Goal: Contribute content: Add original content to the website for others to see

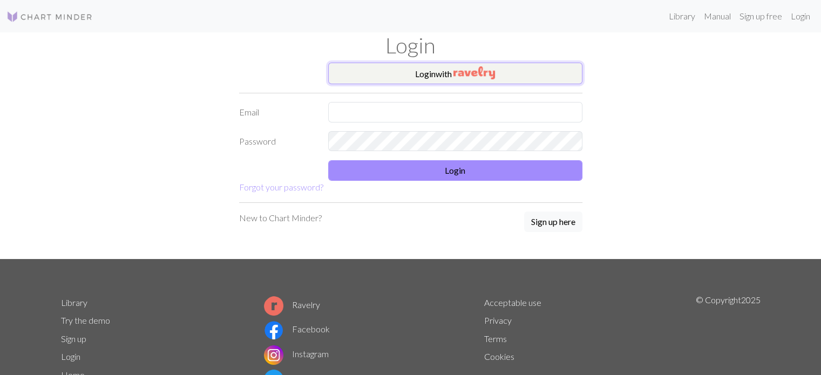
click at [498, 82] on button "Login with" at bounding box center [455, 74] width 254 height 22
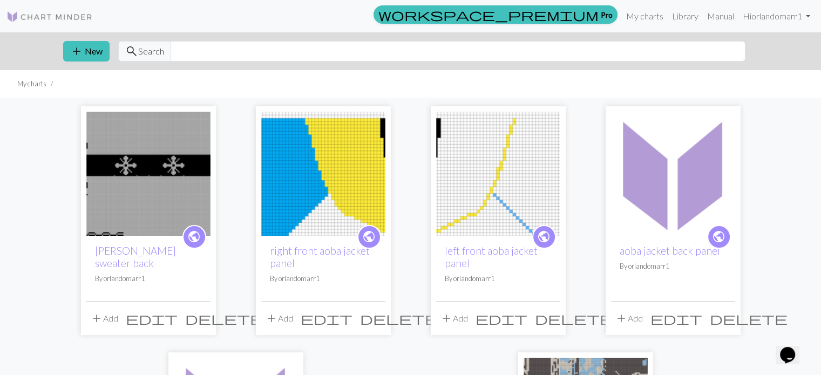
click at [149, 180] on img at bounding box center [148, 174] width 124 height 124
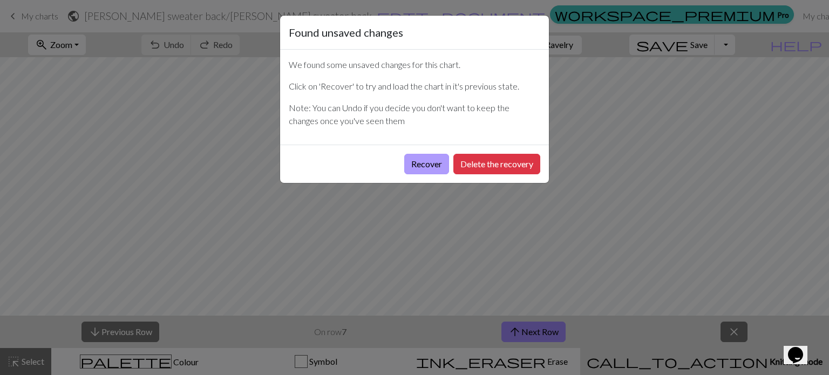
click at [429, 164] on button "Recover" at bounding box center [426, 164] width 45 height 21
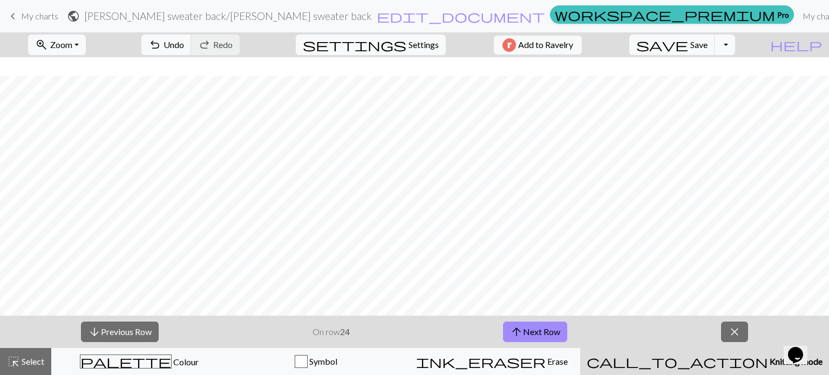
scroll to position [1461, 0]
drag, startPoint x: 36, startPoint y: 19, endPoint x: 461, endPoint y: 38, distance: 425.4
click at [36, 19] on span "My charts" at bounding box center [39, 16] width 37 height 10
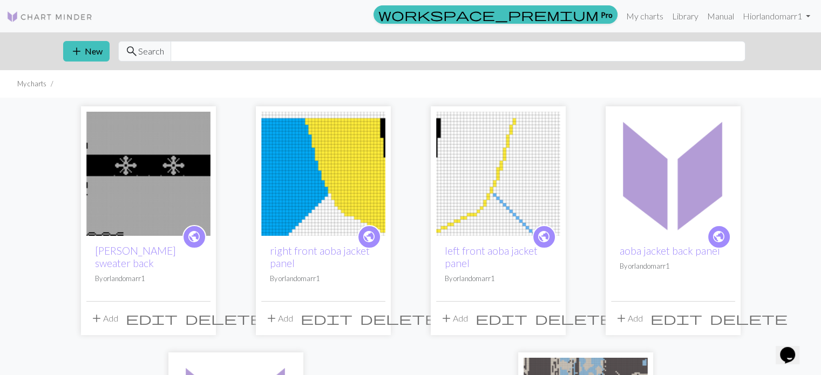
click at [164, 178] on img at bounding box center [148, 174] width 124 height 124
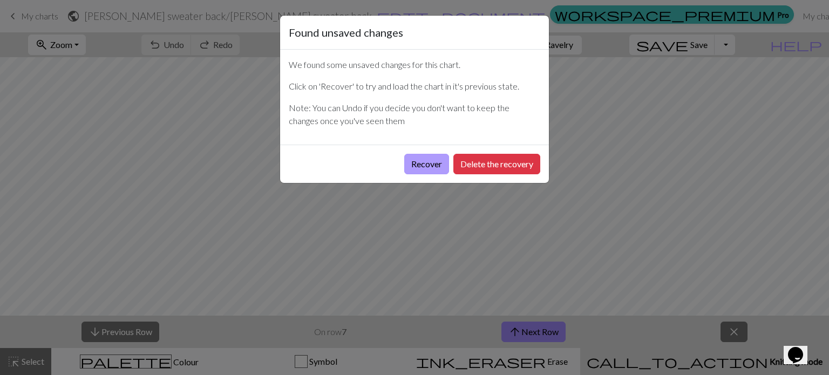
click at [421, 159] on button "Recover" at bounding box center [426, 164] width 45 height 21
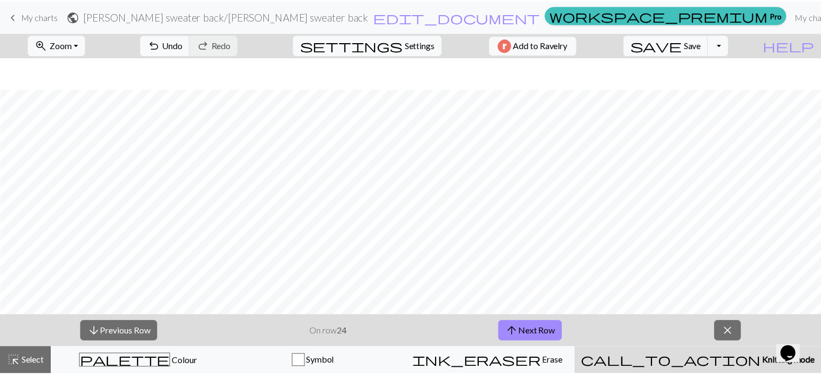
scroll to position [1461, 0]
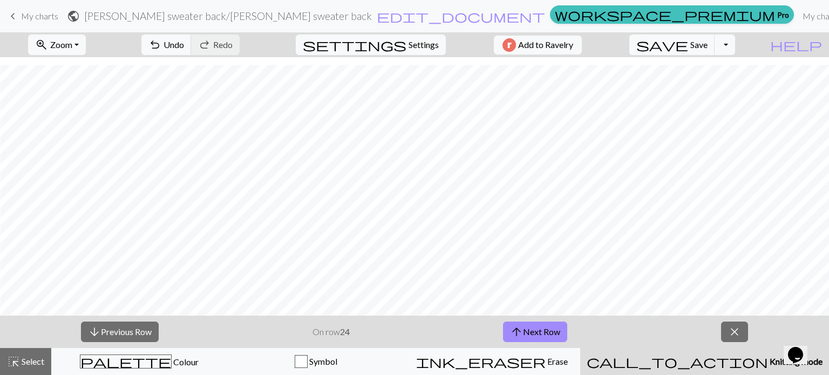
click at [33, 20] on span "My charts" at bounding box center [39, 16] width 37 height 10
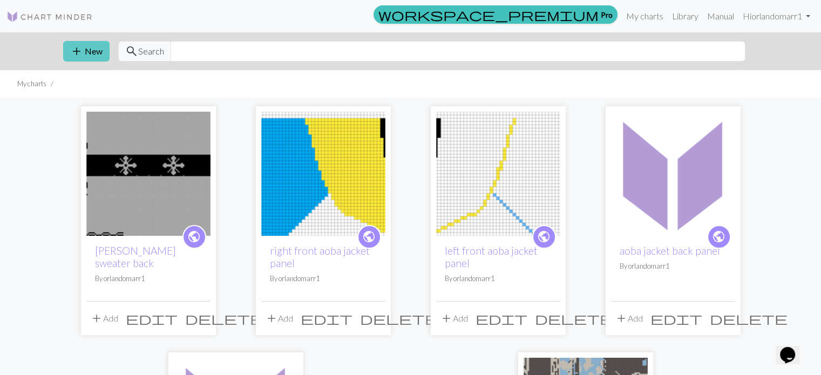
click at [81, 56] on span "add" at bounding box center [76, 51] width 13 height 15
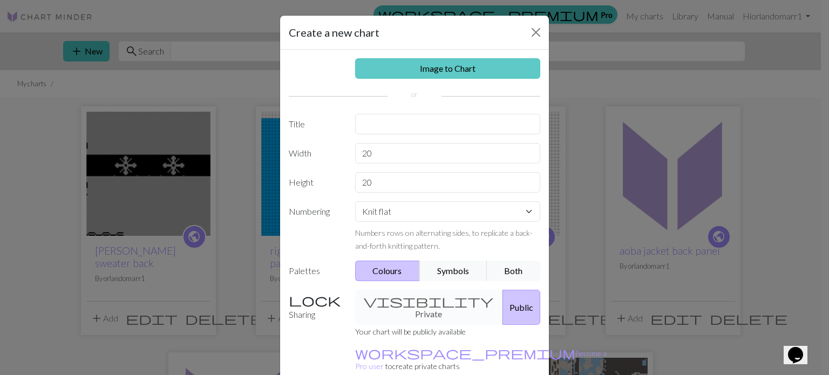
click at [408, 66] on link "Image to Chart" at bounding box center [448, 68] width 186 height 21
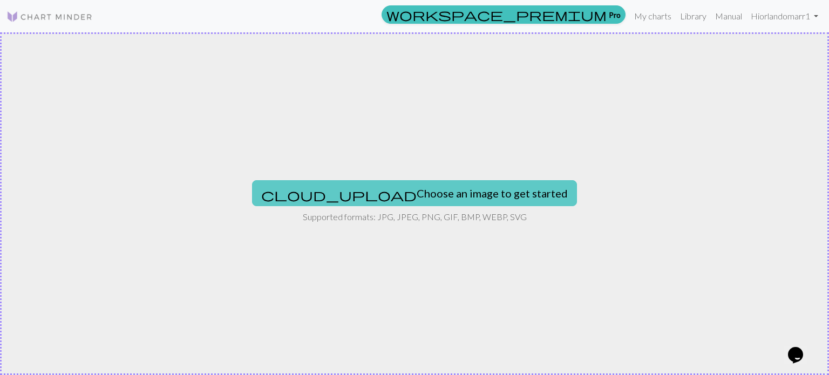
click at [407, 183] on button "cloud_upload Choose an image to get started" at bounding box center [414, 193] width 325 height 26
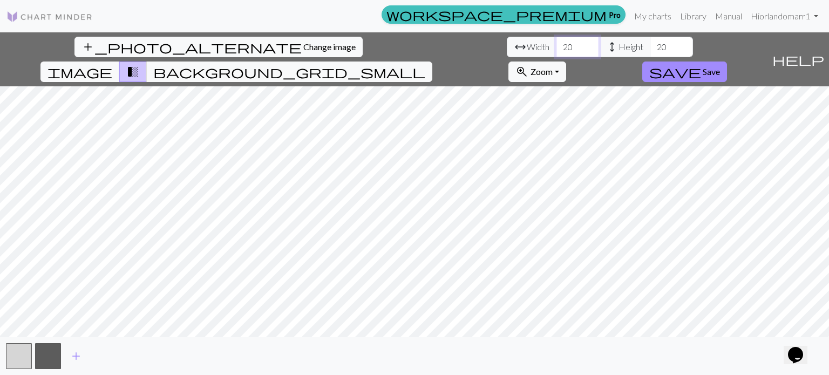
click at [556, 52] on input "20" at bounding box center [577, 47] width 43 height 21
type input "2"
click at [650, 51] on input "20" at bounding box center [671, 47] width 43 height 21
click at [556, 47] on input "77" at bounding box center [577, 47] width 43 height 21
type input "67"
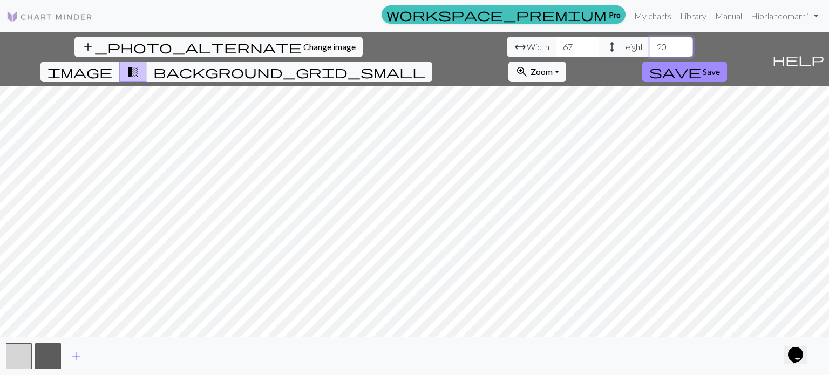
click at [650, 48] on input "20" at bounding box center [671, 47] width 43 height 21
click at [650, 49] on input "20" at bounding box center [671, 47] width 43 height 21
type input "2"
type input "150"
click at [556, 49] on input "67" at bounding box center [577, 47] width 43 height 21
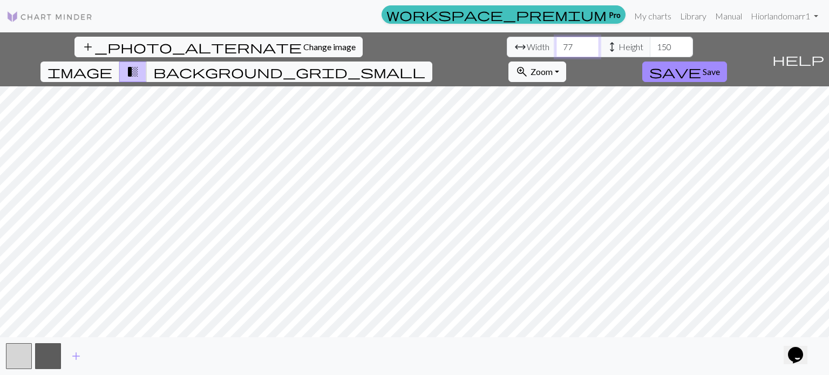
type input "77"
click at [19, 357] on button "button" at bounding box center [19, 356] width 26 height 26
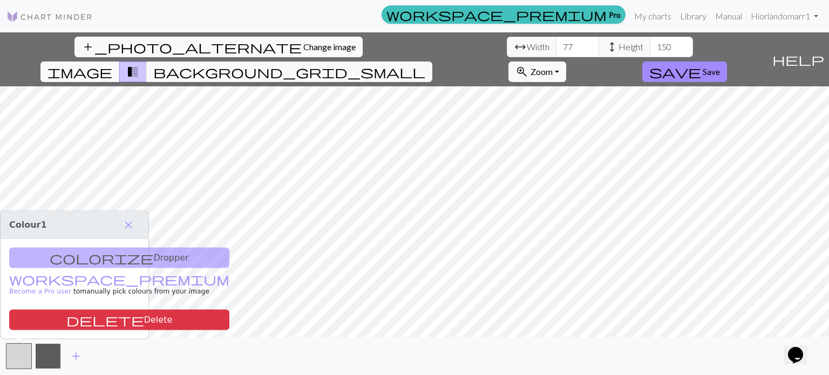
click at [45, 360] on button "button" at bounding box center [48, 356] width 26 height 26
click at [22, 358] on button "button" at bounding box center [19, 356] width 26 height 26
click at [131, 225] on span "close" at bounding box center [128, 225] width 13 height 15
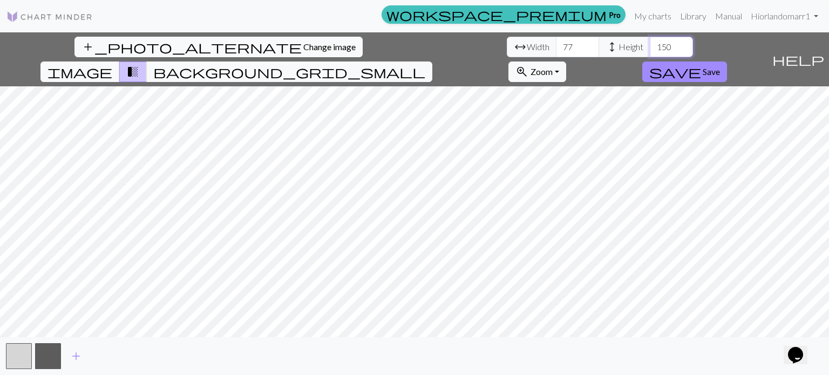
click at [650, 48] on input "150" at bounding box center [671, 47] width 43 height 21
type input "100"
click at [720, 66] on span "Save" at bounding box center [711, 71] width 17 height 10
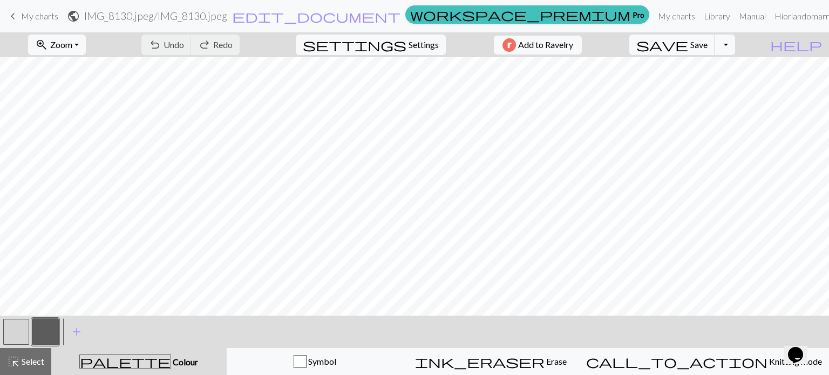
click at [21, 332] on button "button" at bounding box center [16, 332] width 26 height 26
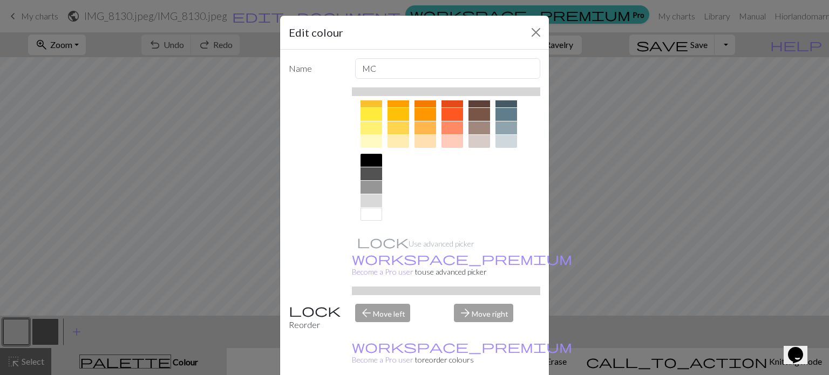
scroll to position [173, 0]
click at [367, 215] on div at bounding box center [372, 214] width 22 height 13
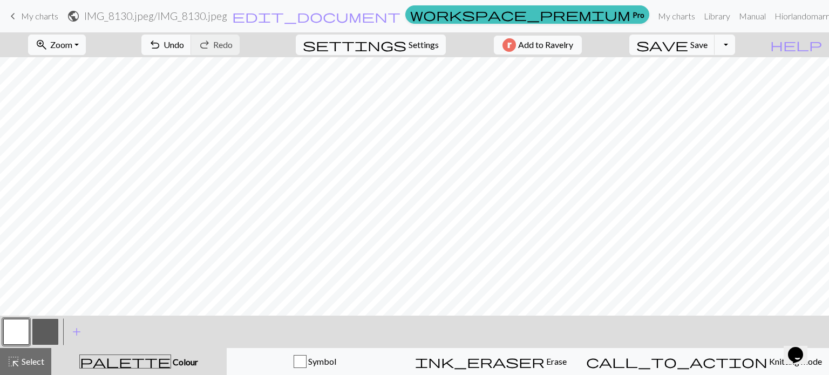
click at [46, 333] on button "button" at bounding box center [45, 332] width 26 height 26
click at [17, 333] on button "button" at bounding box center [16, 332] width 26 height 26
click at [41, 331] on button "button" at bounding box center [45, 332] width 26 height 26
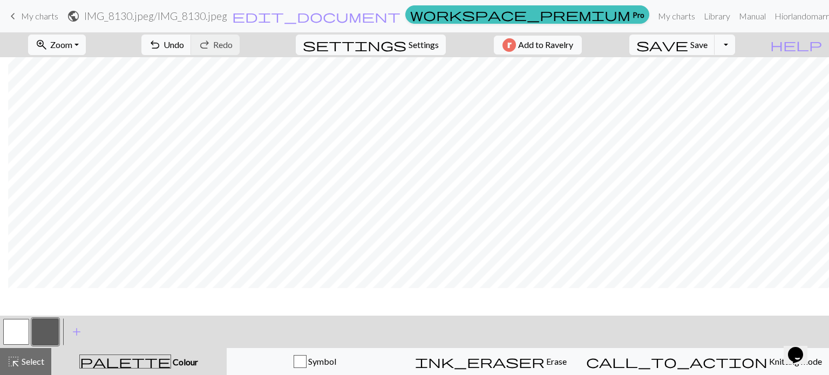
scroll to position [212, 8]
click at [19, 332] on button "button" at bounding box center [16, 332] width 26 height 26
click at [48, 337] on button "button" at bounding box center [45, 332] width 26 height 26
click at [15, 334] on button "button" at bounding box center [16, 332] width 26 height 26
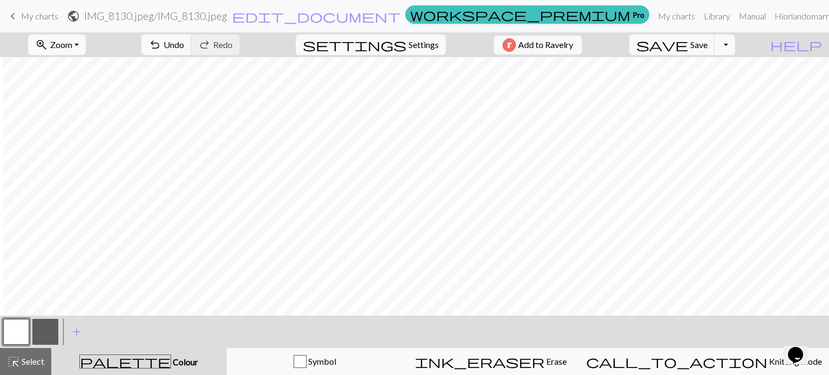
click at [48, 330] on button "button" at bounding box center [45, 332] width 26 height 26
click at [16, 341] on button "button" at bounding box center [16, 332] width 26 height 26
click at [42, 335] on button "button" at bounding box center [45, 332] width 26 height 26
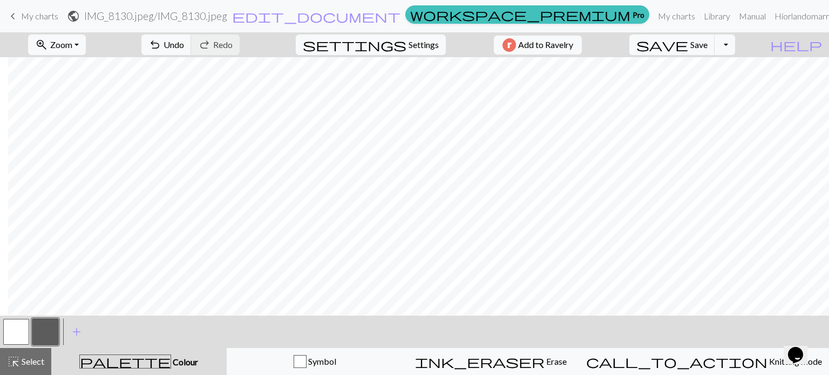
click at [43, 332] on button "button" at bounding box center [45, 332] width 26 height 26
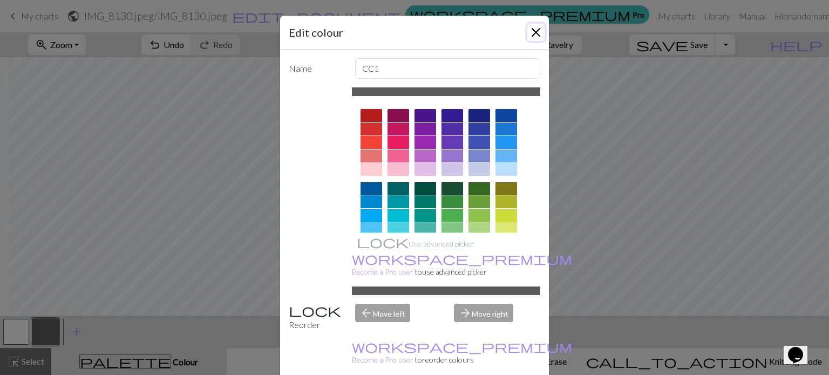
click at [534, 29] on button "Close" at bounding box center [536, 32] width 17 height 17
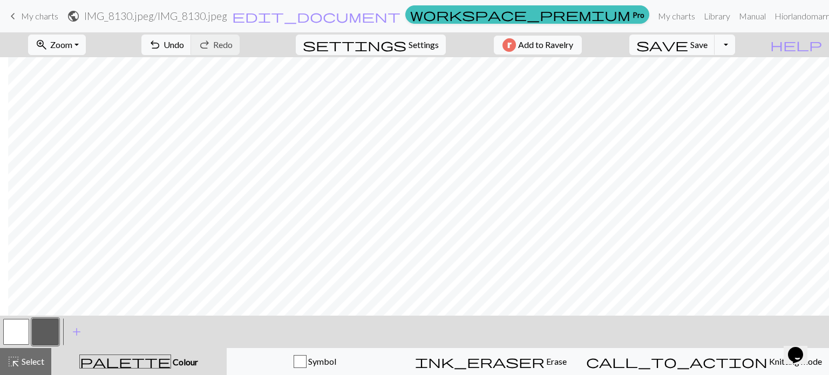
click at [17, 330] on button "button" at bounding box center [16, 332] width 26 height 26
click at [50, 332] on button "button" at bounding box center [45, 332] width 26 height 26
click at [11, 334] on button "button" at bounding box center [16, 332] width 26 height 26
click at [35, 339] on button "button" at bounding box center [45, 332] width 26 height 26
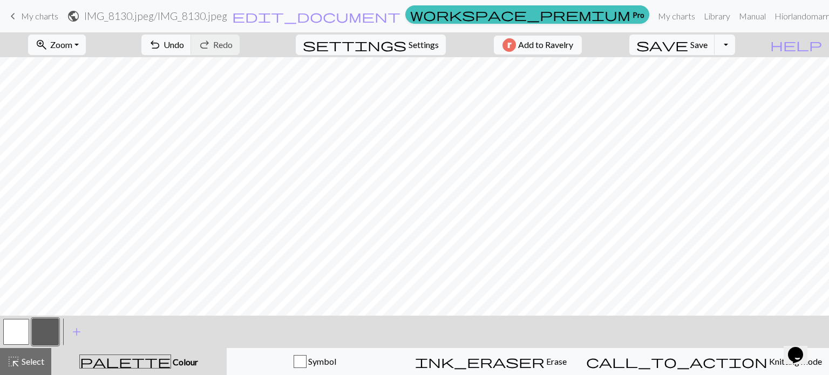
scroll to position [164, 0]
click at [15, 328] on button "button" at bounding box center [16, 332] width 26 height 26
click at [395, 44] on span "settings" at bounding box center [355, 44] width 104 height 15
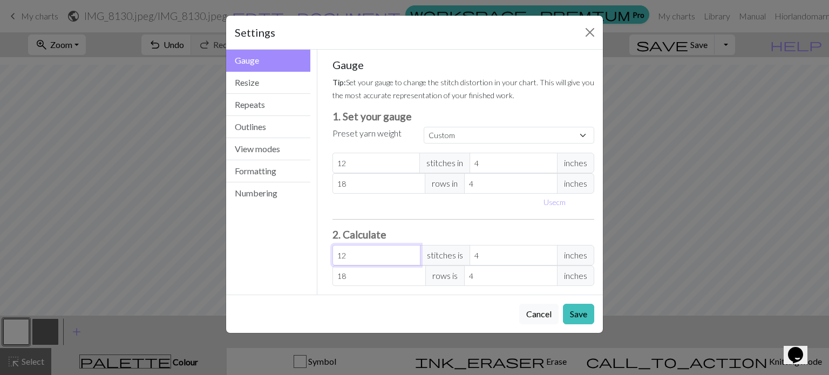
click at [362, 254] on input "12" at bounding box center [377, 255] width 88 height 21
type input "1"
type input "0.33"
type input "0"
type input "2"
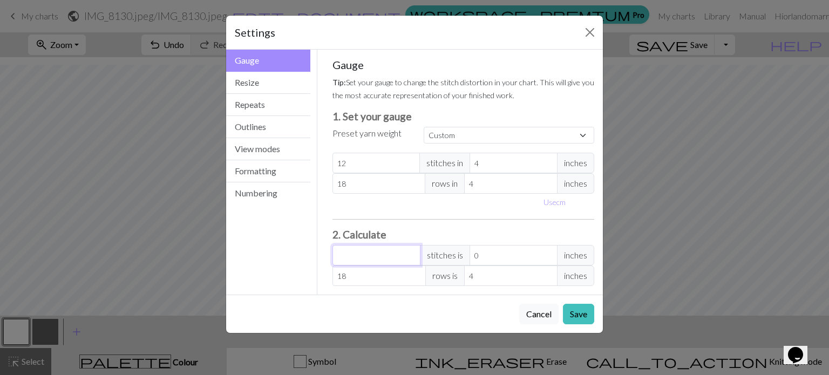
type input "0.67"
type input "20"
type input "6.67"
type input "20"
click at [342, 275] on input "18" at bounding box center [379, 276] width 93 height 21
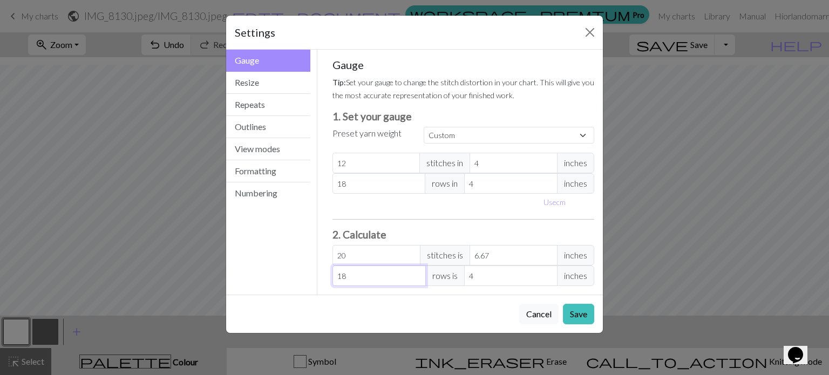
type input "8"
type input "1.78"
type input "28"
type input "6.22"
click at [359, 275] on input "28" at bounding box center [379, 276] width 93 height 21
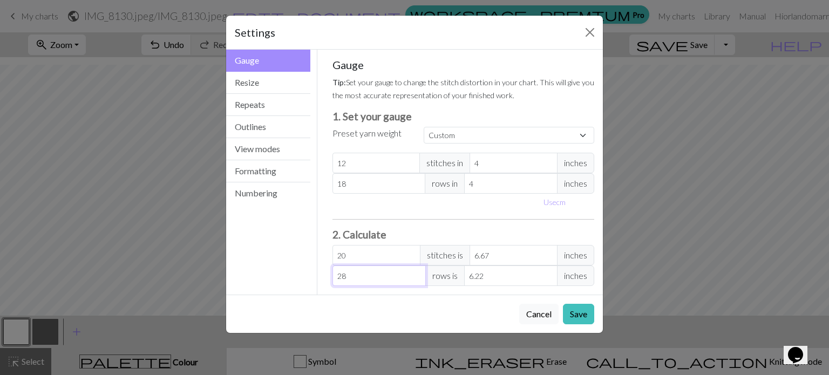
type input "2"
type input "0.44"
type input "0"
click at [359, 254] on input "20" at bounding box center [377, 255] width 88 height 21
type input "2"
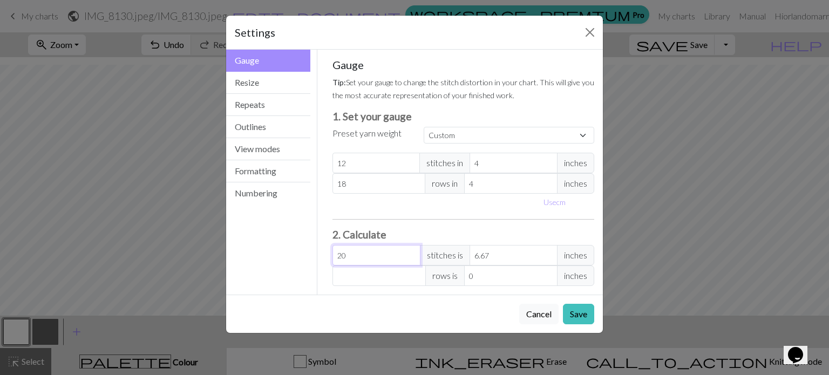
type input "0.67"
type input "0"
click at [350, 158] on input "12" at bounding box center [377, 163] width 88 height 21
type input "1"
type input "0"
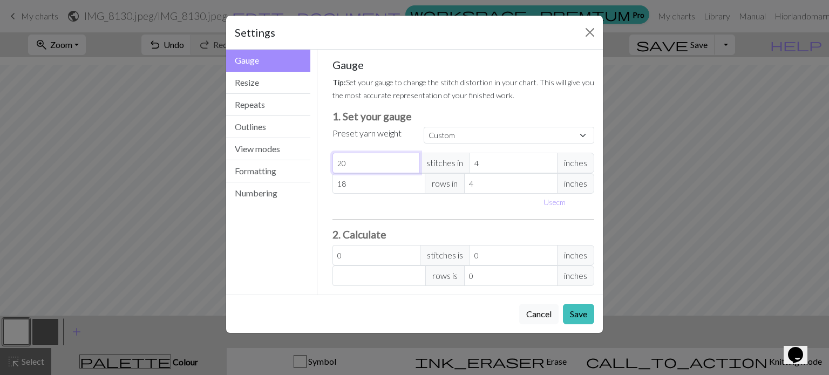
type input "20"
click at [356, 185] on input "18" at bounding box center [379, 183] width 93 height 21
type input "1"
type input "0"
click at [370, 251] on input "0" at bounding box center [377, 255] width 88 height 21
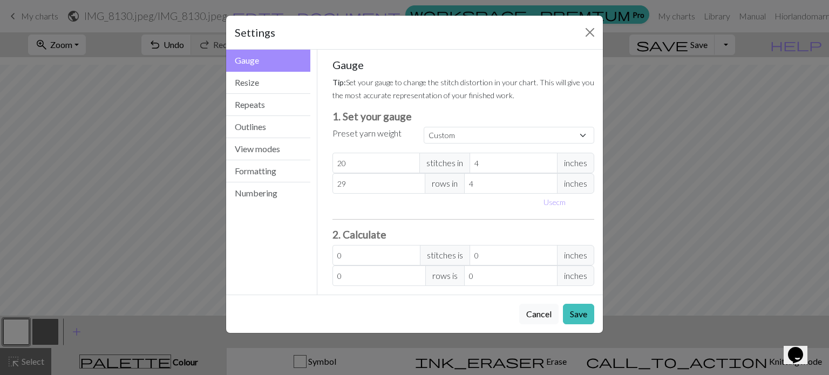
click at [372, 206] on div "Use cm" at bounding box center [463, 202] width 275 height 17
click at [355, 191] on input "29" at bounding box center [379, 183] width 93 height 21
type input "28"
click at [374, 224] on div "Gauge Tip: Set your gauge to change the stitch distortion in your chart. This w…" at bounding box center [464, 172] width 262 height 228
click at [402, 258] on input "0" at bounding box center [377, 255] width 88 height 21
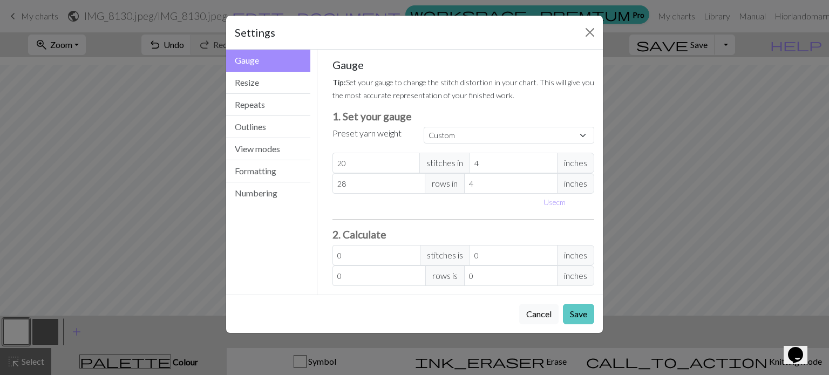
click at [581, 310] on button "Save" at bounding box center [578, 314] width 31 height 21
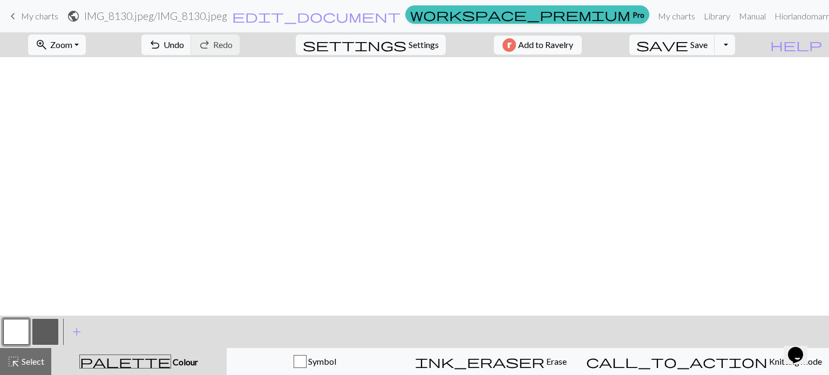
scroll to position [0, 8]
click at [409, 45] on span "Settings" at bounding box center [424, 44] width 30 height 13
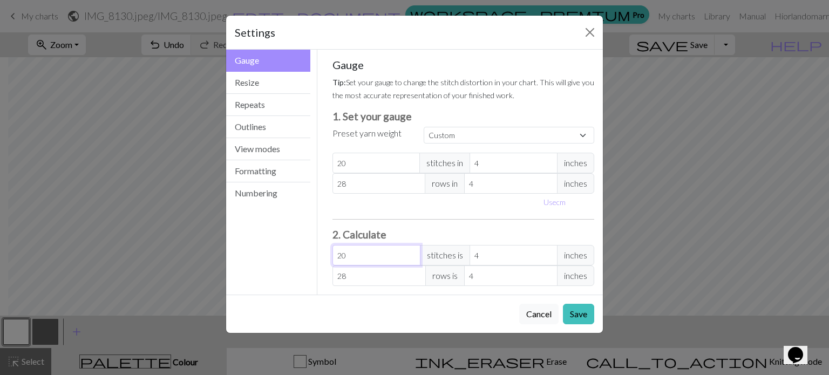
click at [369, 255] on input "20" at bounding box center [377, 255] width 88 height 21
type input "2"
type input "0.4"
type input "0"
type input "7"
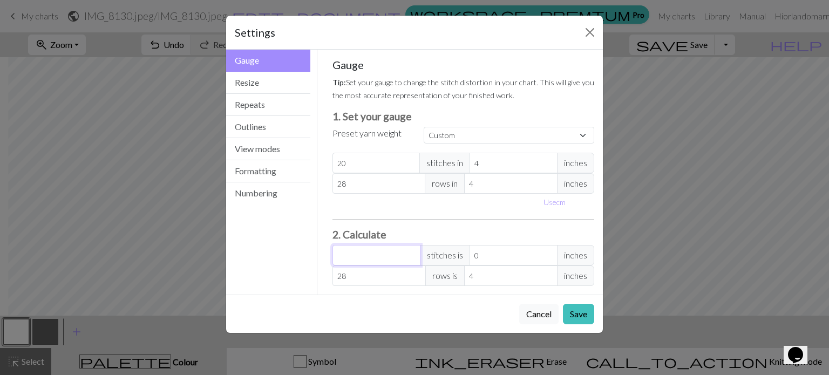
type input "1.4"
type input "76"
type input "15.2"
type input "7"
type input "1.4"
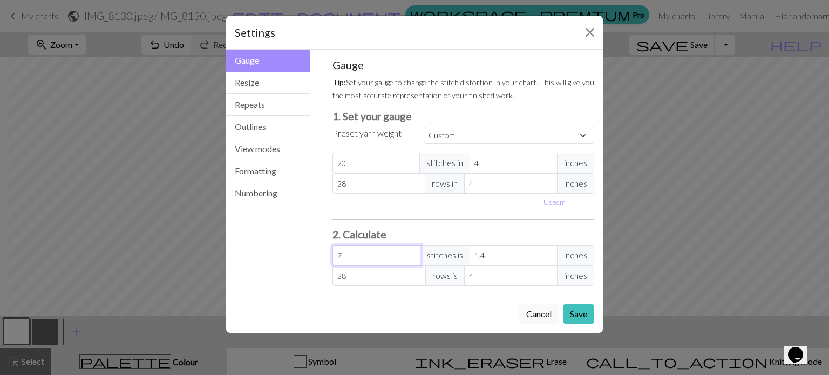
type input "77"
type input "15.4"
type input "77"
click at [356, 274] on input "28" at bounding box center [379, 276] width 93 height 21
type input "2"
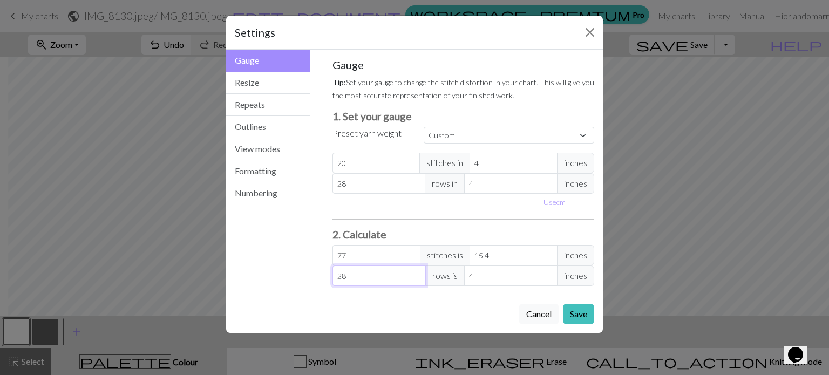
type input "0.29"
type input "0"
type input "1"
type input "0.14"
type input "10"
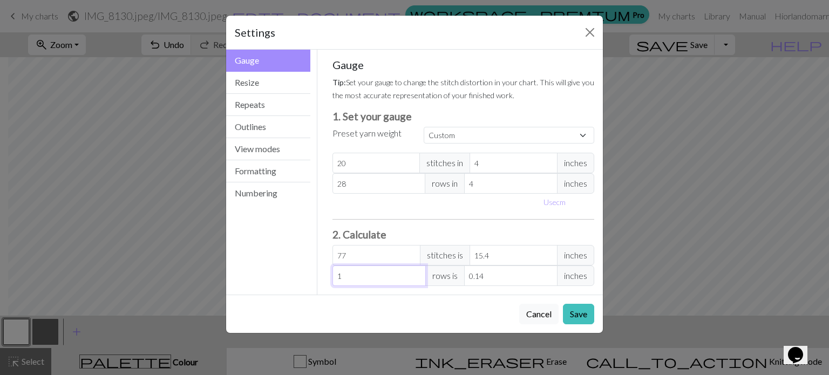
type input "1.43"
type input "100"
type input "14.29"
type input "100"
click at [288, 266] on div "Gauge Resize Repeats Outlines View modes Formatting Numbering" at bounding box center [269, 172] width 98 height 245
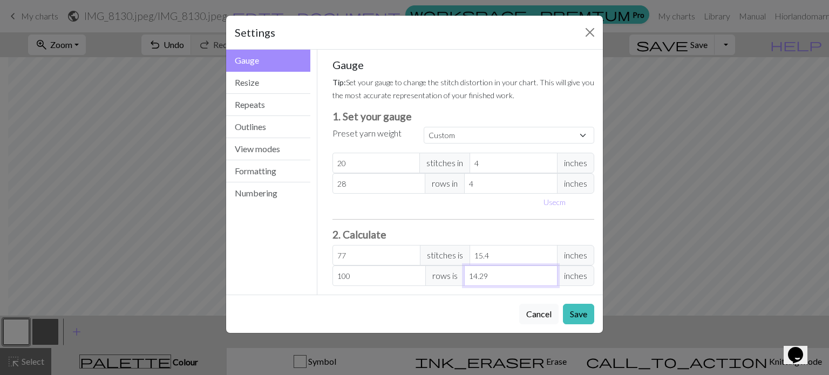
click at [492, 275] on input "14.29" at bounding box center [510, 276] width 93 height 21
click at [441, 295] on div "Cancel Save" at bounding box center [414, 314] width 377 height 38
click at [381, 276] on input "100" at bounding box center [379, 276] width 93 height 21
click at [388, 296] on div "Cancel Save" at bounding box center [414, 314] width 377 height 38
click at [490, 252] on input "15.4" at bounding box center [514, 255] width 88 height 21
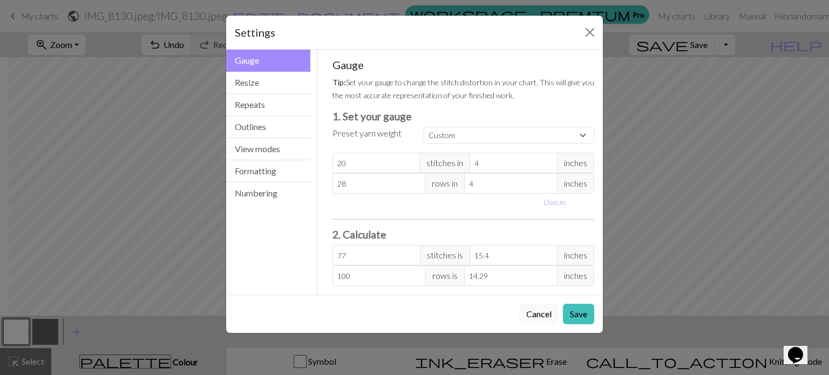
click at [484, 293] on div "Gauge Tip: Set your gauge to change the stitch distortion in your chart. This w…" at bounding box center [464, 172] width 280 height 245
click at [581, 317] on button "Save" at bounding box center [578, 314] width 31 height 21
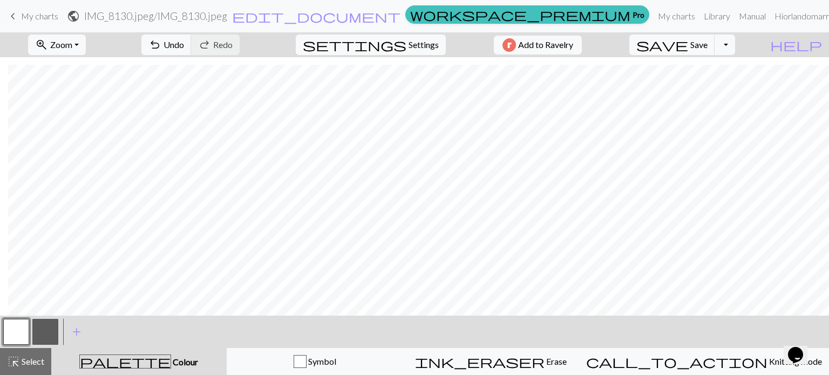
scroll to position [382, 8]
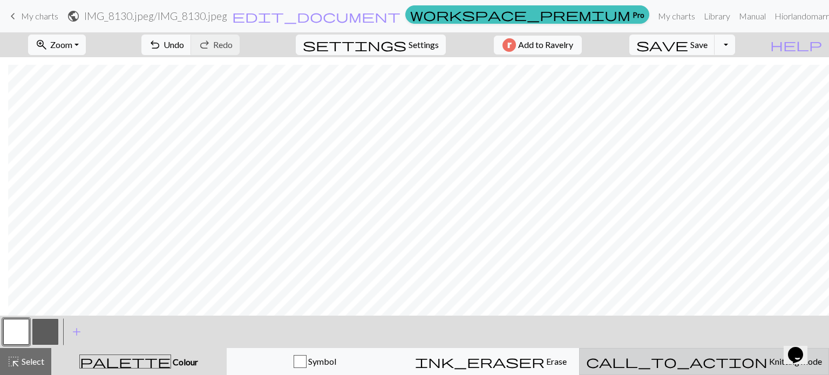
click at [700, 361] on span "call_to_action" at bounding box center [676, 361] width 181 height 15
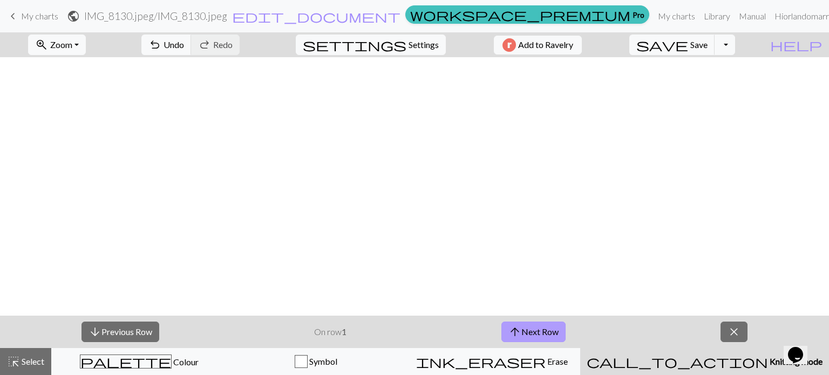
scroll to position [0, 2]
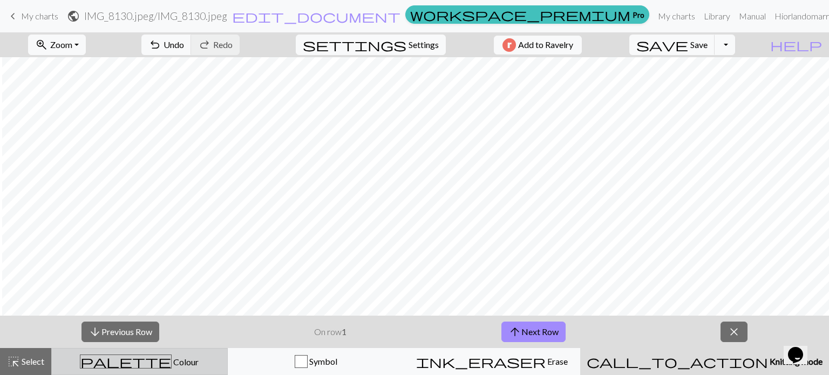
click at [172, 359] on span "Colour" at bounding box center [185, 362] width 27 height 10
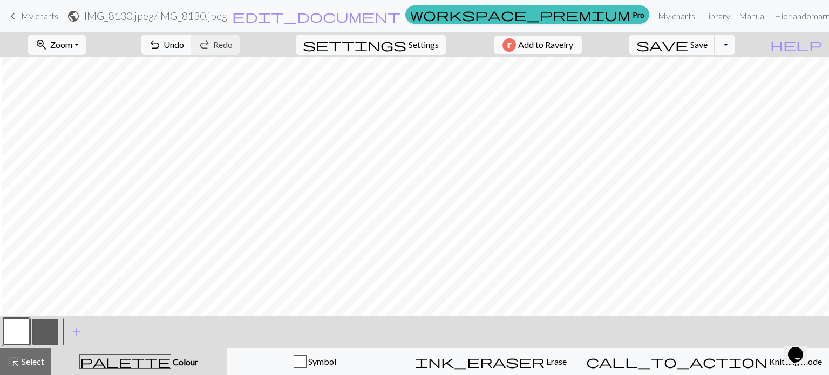
click at [12, 334] on button "button" at bounding box center [16, 332] width 26 height 26
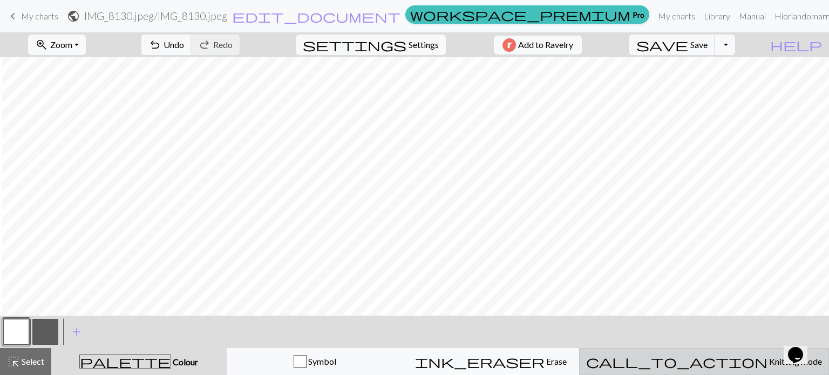
click at [768, 364] on span "Knitting mode" at bounding box center [795, 361] width 55 height 10
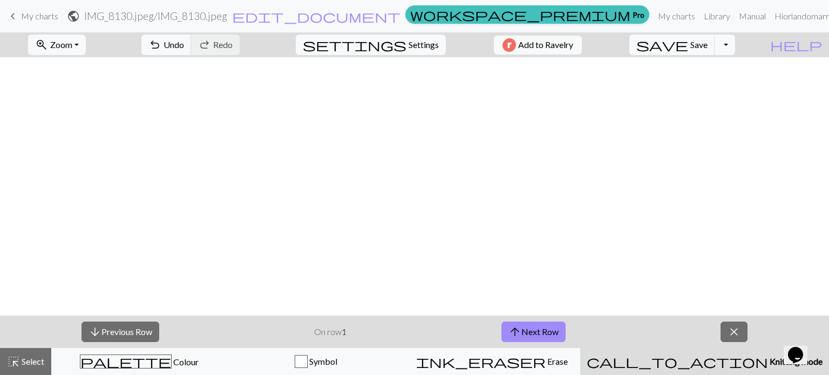
scroll to position [382, 2]
